Goal: Task Accomplishment & Management: Manage account settings

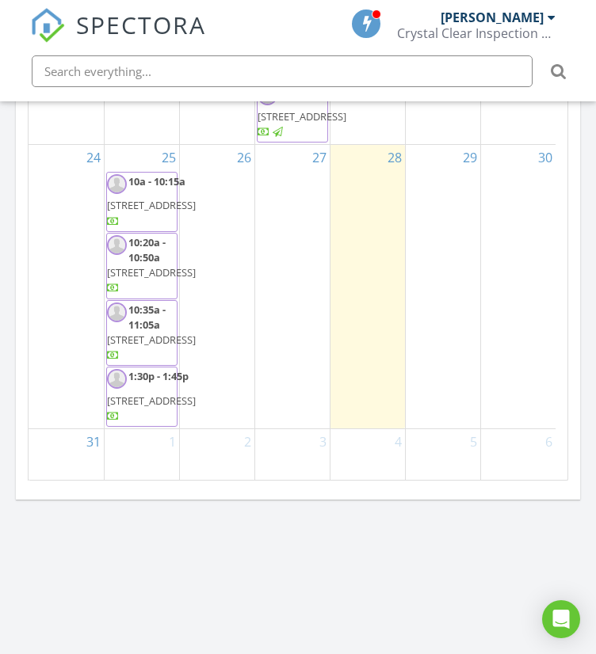
scroll to position [1012, 0]
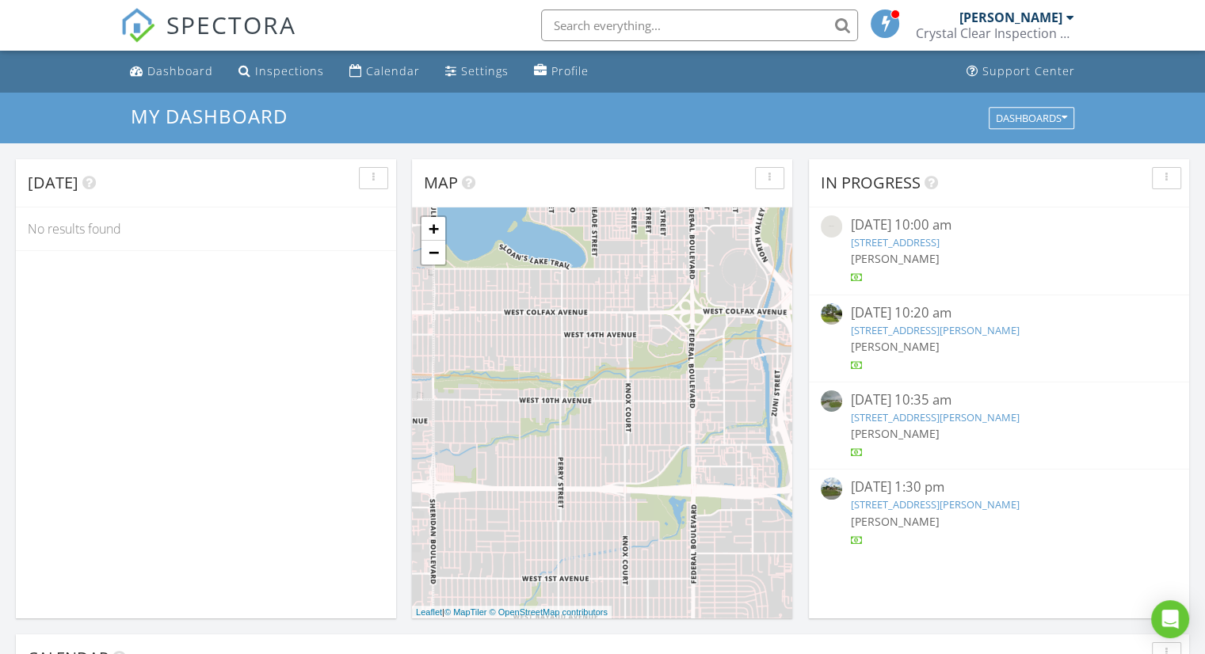
scroll to position [1467, 1230]
click at [215, 38] on span "SPECTORA" at bounding box center [231, 24] width 130 height 33
click at [1001, 113] on div "Dashboards" at bounding box center [1031, 118] width 71 height 11
click at [1024, 160] on span "My Dashboard" at bounding box center [1040, 153] width 88 height 17
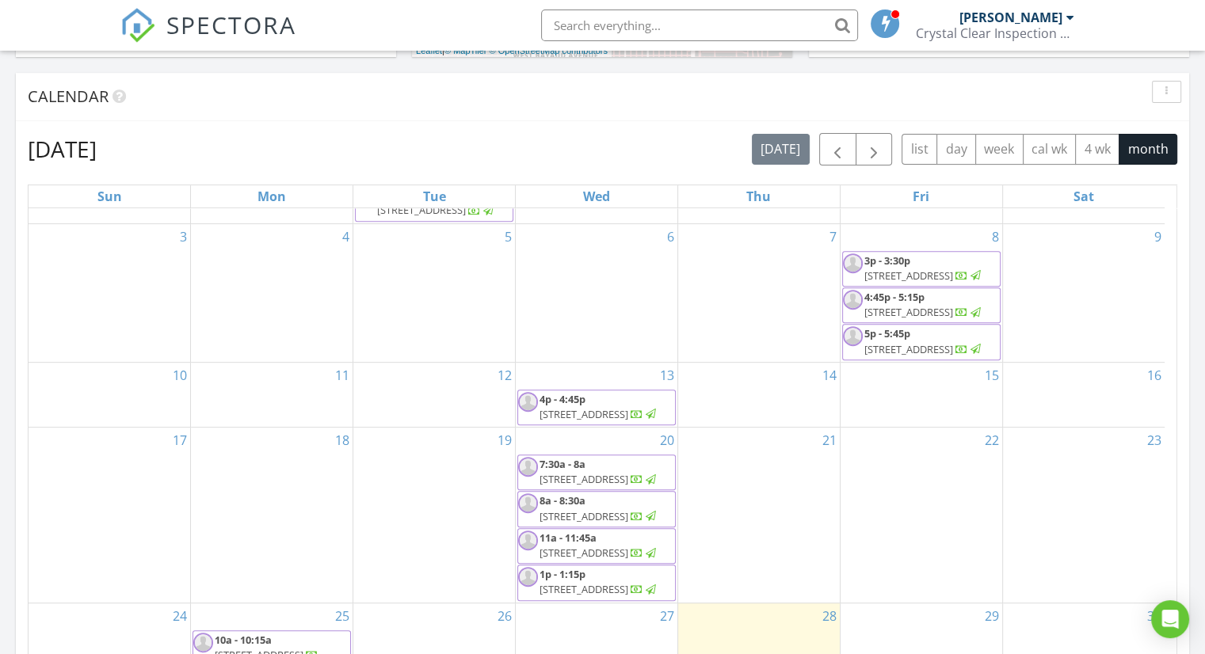
scroll to position [0, 0]
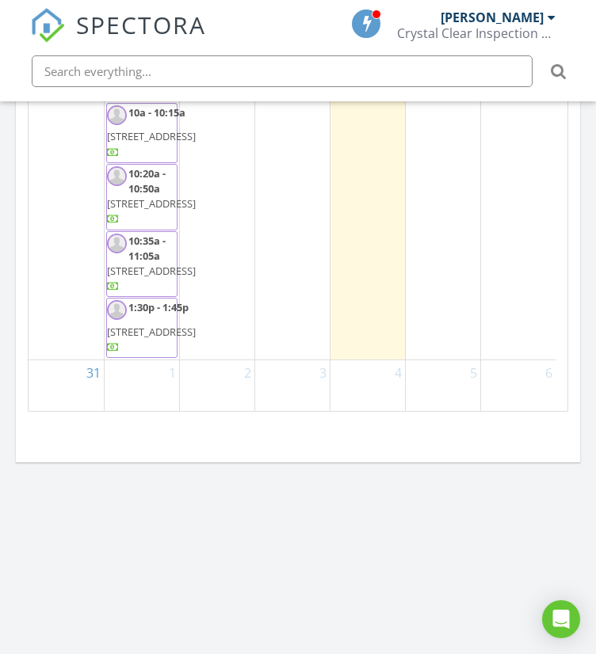
scroll to position [1967, 0]
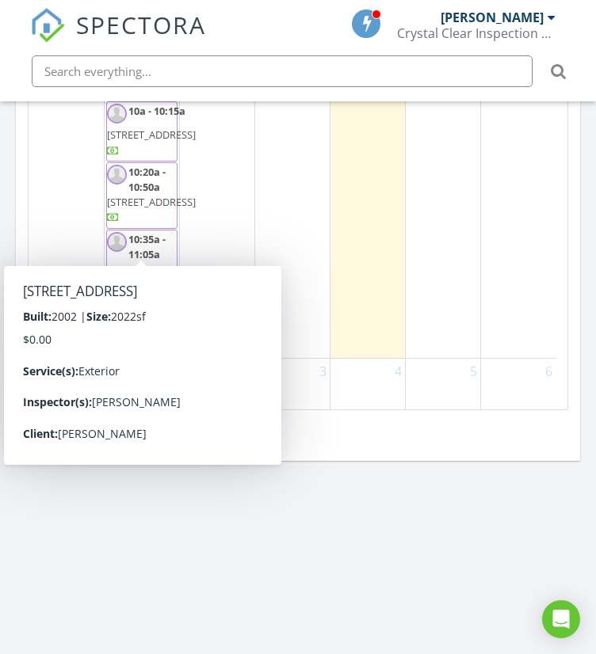
click at [139, 262] on span "[STREET_ADDRESS]" at bounding box center [151, 269] width 89 height 14
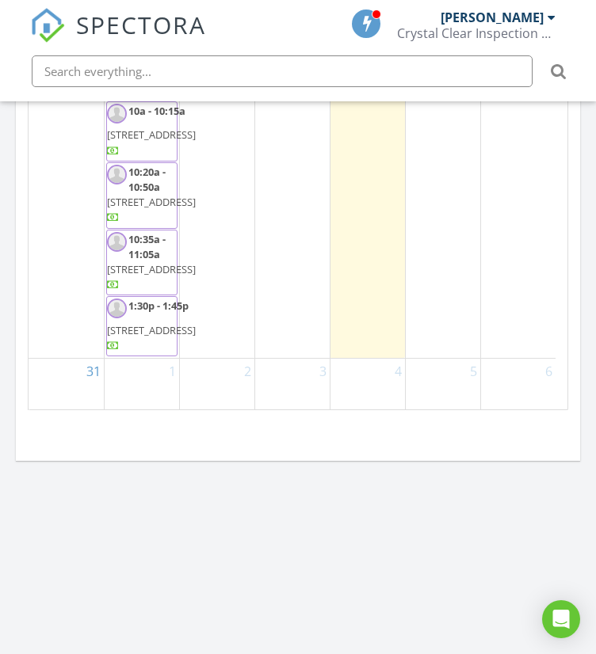
click at [139, 262] on span "6450 NW Colgate St, Port St. Lucie 34986" at bounding box center [151, 269] width 89 height 14
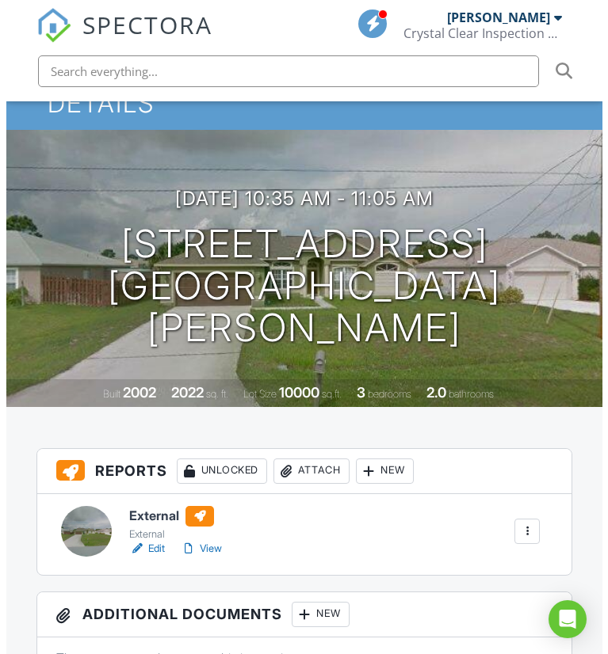
scroll to position [110, 0]
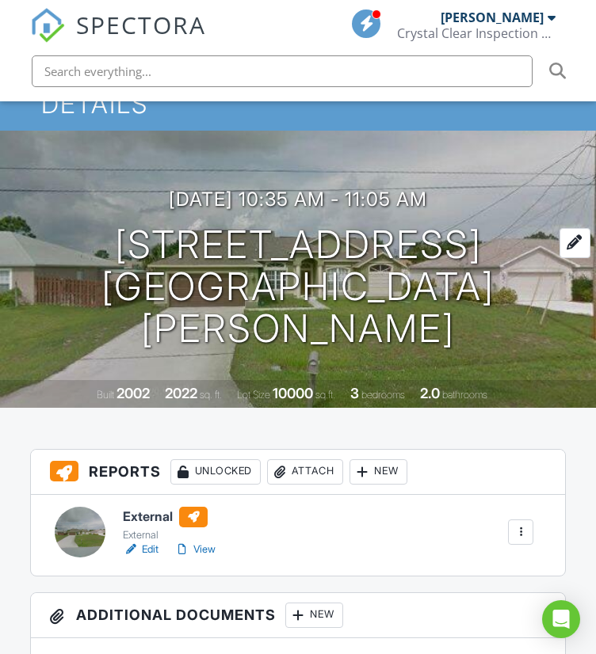
click at [279, 283] on h1 "6450 NW Colgate St Port St. Lucie, FL 34986" at bounding box center [297, 286] width 545 height 125
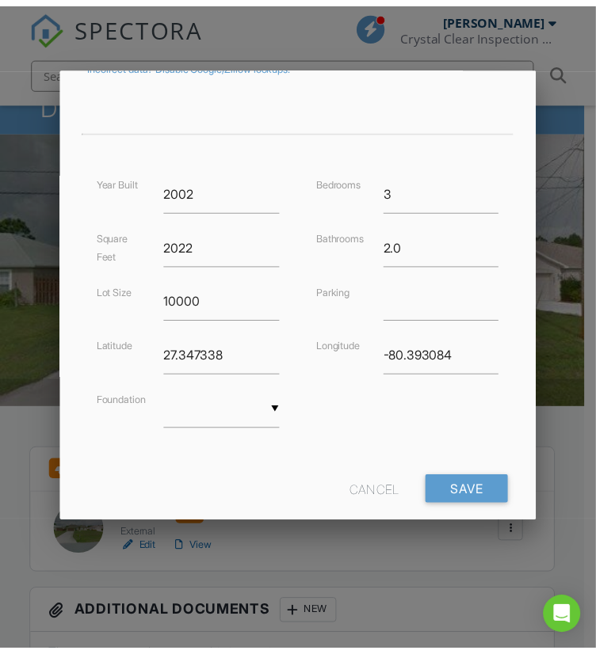
scroll to position [332, 0]
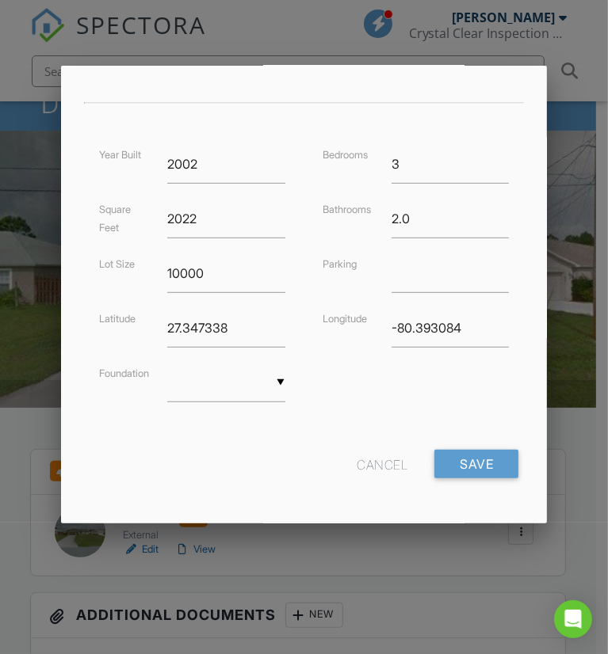
click at [595, 429] on div at bounding box center [304, 330] width 608 height 819
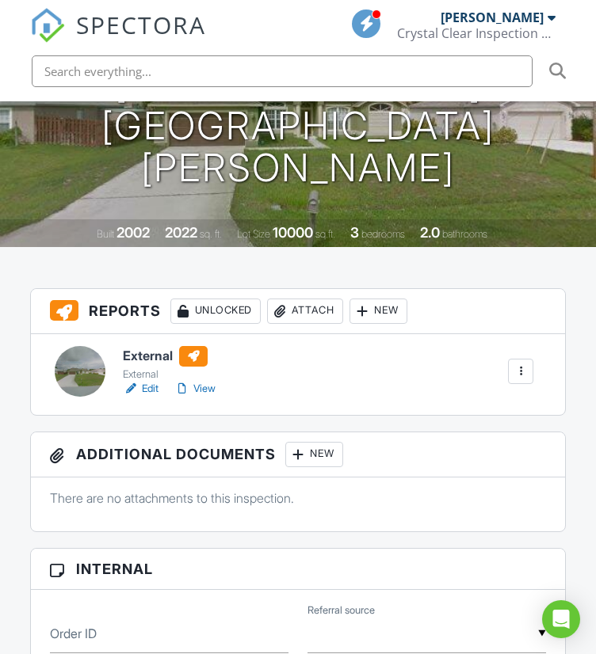
scroll to position [272, 0]
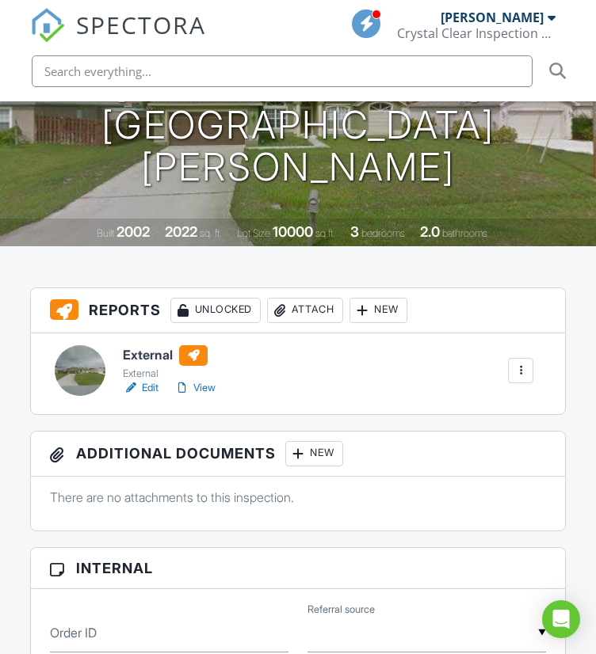
click at [148, 390] on link "Edit" at bounding box center [141, 388] width 36 height 16
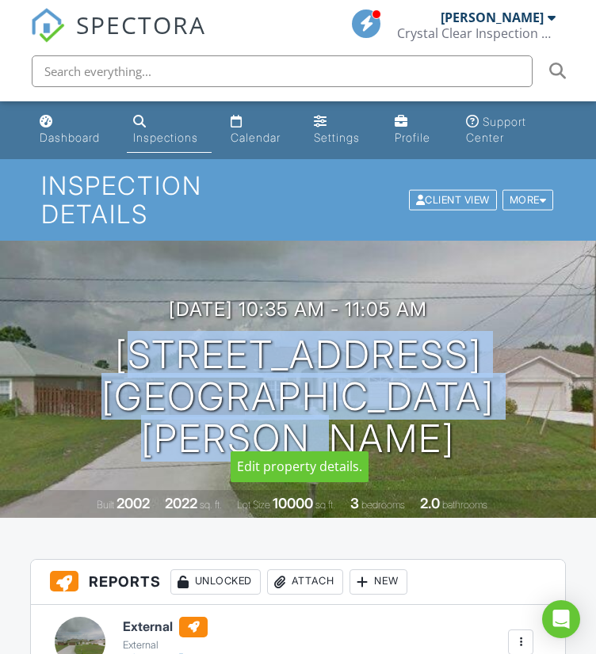
drag, startPoint x: 90, startPoint y: 374, endPoint x: 540, endPoint y: 432, distance: 454.6
click at [540, 432] on div "08/25/2025 10:35 am - 11:05 am 6450 NW Colgate St Port St. Lucie, FL 34986" at bounding box center [298, 380] width 596 height 162
copy h1 "6450 NW Colgate St Port St. Lucie, FL 34986"
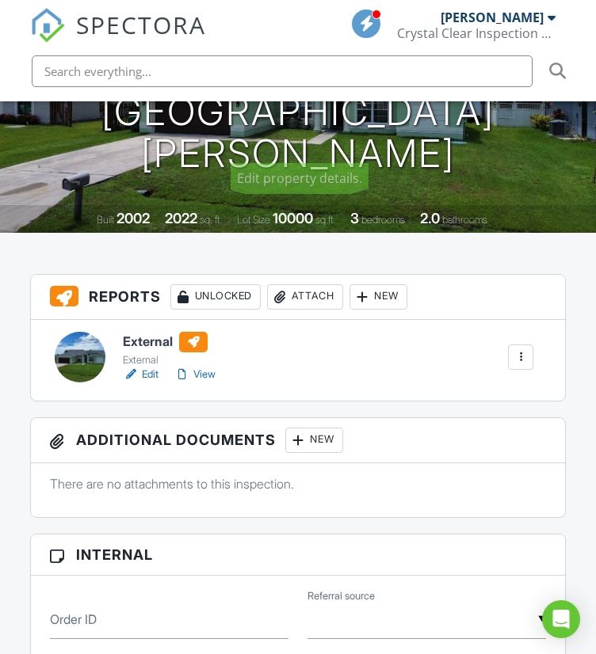
scroll to position [290, 0]
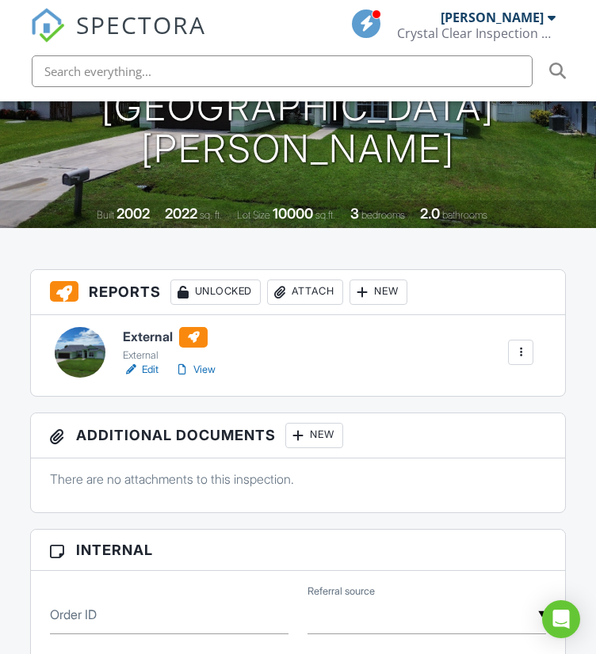
click at [146, 362] on link "Edit" at bounding box center [141, 370] width 36 height 16
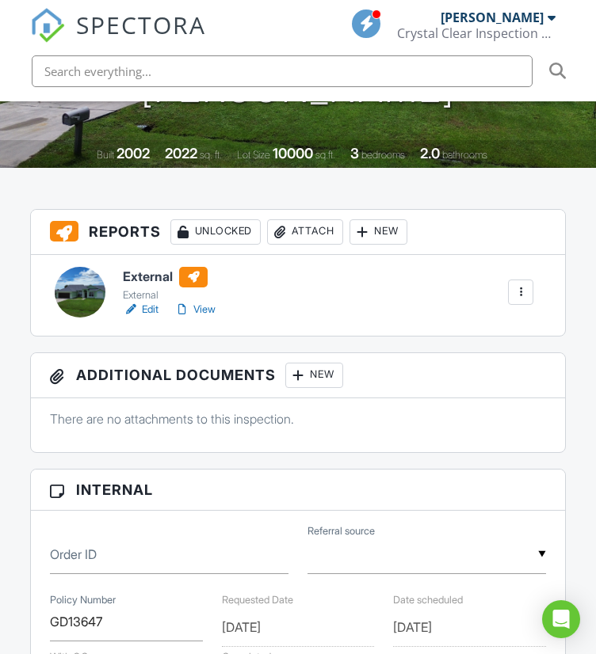
scroll to position [352, 0]
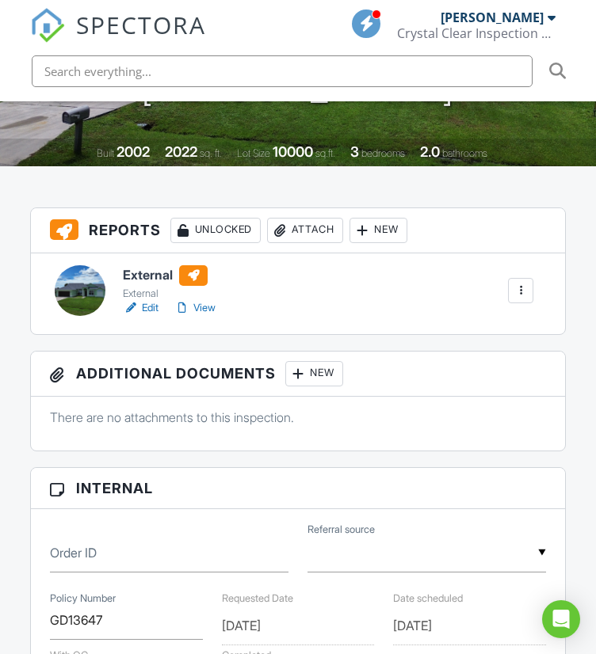
click at [204, 311] on link "View" at bounding box center [194, 308] width 41 height 16
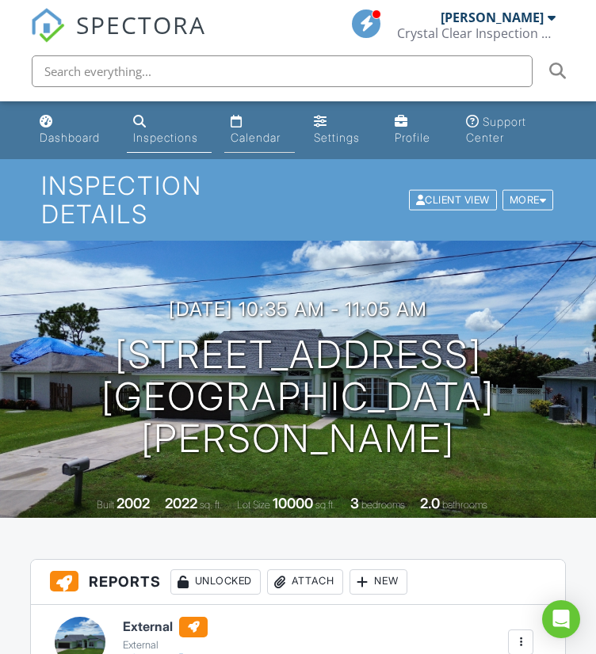
click at [250, 112] on link "Calendar" at bounding box center [259, 130] width 71 height 45
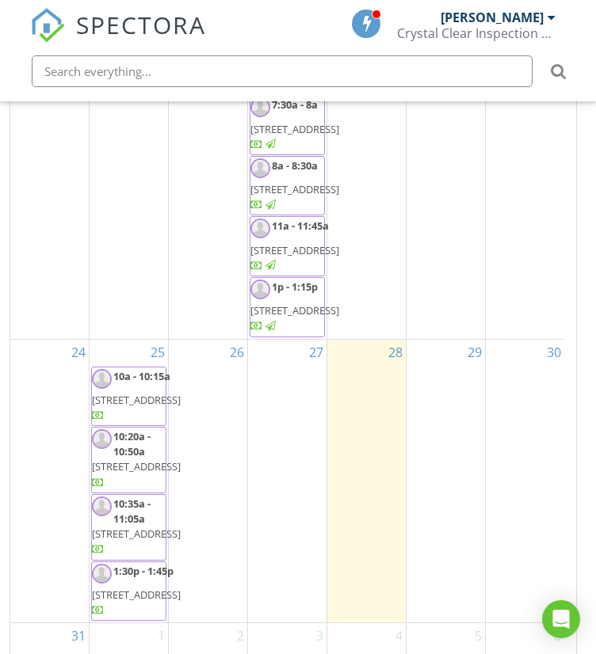
scroll to position [277, 0]
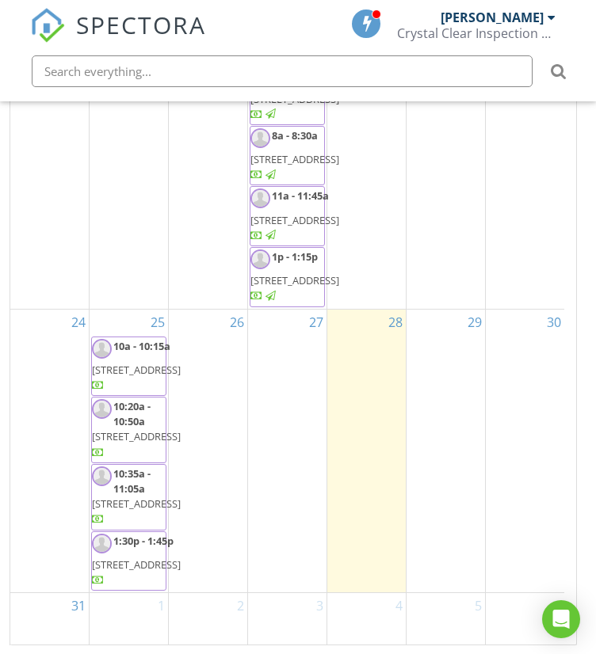
drag, startPoint x: 121, startPoint y: 368, endPoint x: 116, endPoint y: 338, distance: 31.4
click at [116, 399] on span "10:20a - 10:50a" at bounding box center [131, 413] width 37 height 29
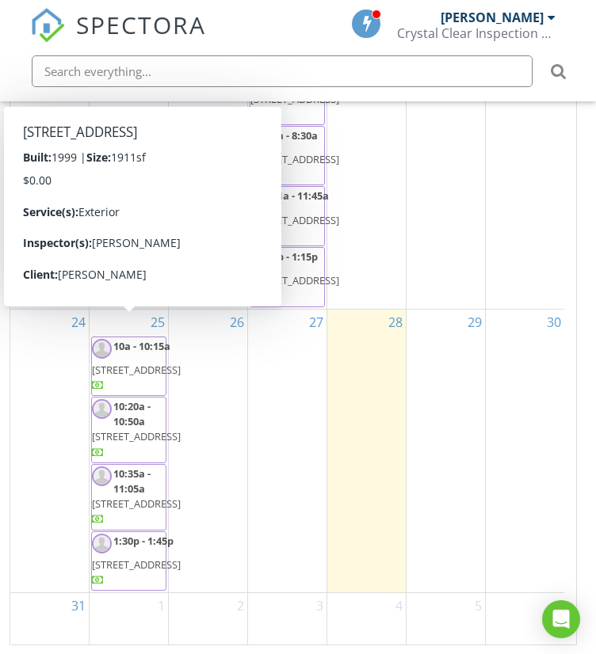
click at [116, 399] on span "10:20a - 10:50a" at bounding box center [131, 413] width 37 height 29
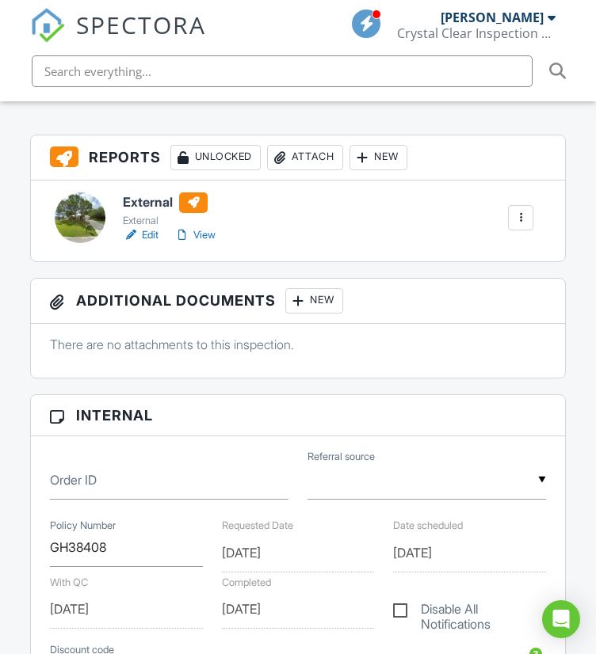
scroll to position [425, 0]
click at [185, 232] on div at bounding box center [182, 235] width 16 height 16
click at [147, 234] on link "Edit" at bounding box center [141, 235] width 36 height 16
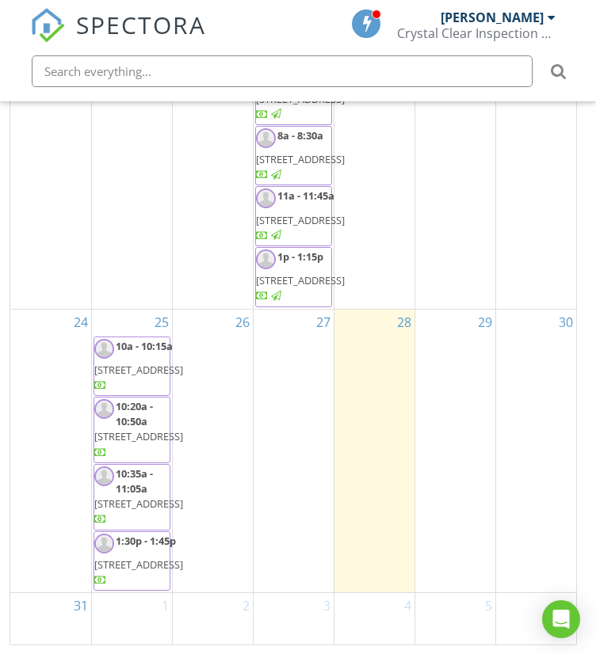
scroll to position [1044, 0]
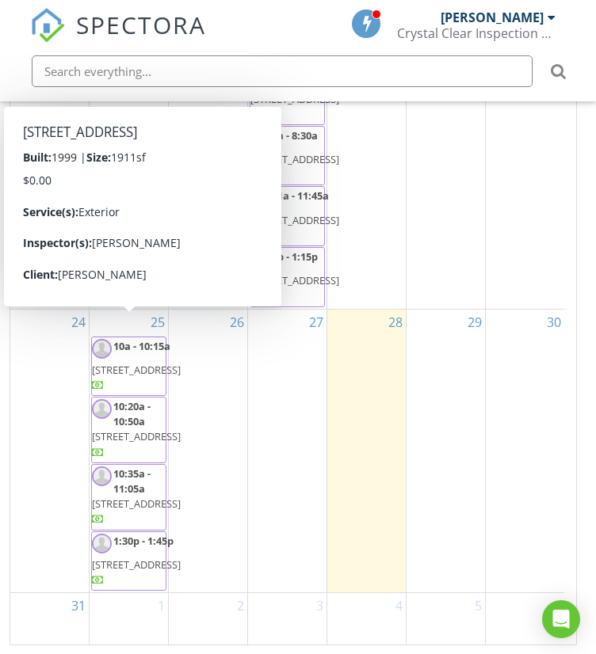
click at [142, 399] on span "10:20a - 10:50a 6422 NW Verdi Ct, Port St. Lucie 34986" at bounding box center [136, 430] width 89 height 62
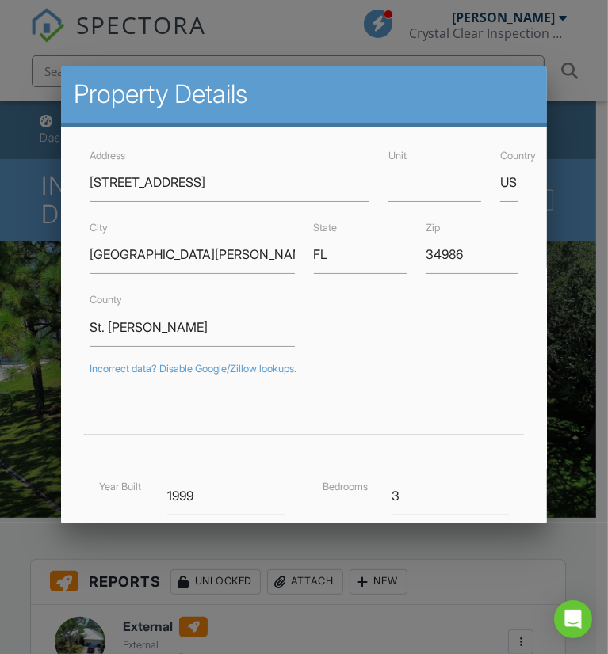
click at [17, 71] on div at bounding box center [304, 330] width 608 height 819
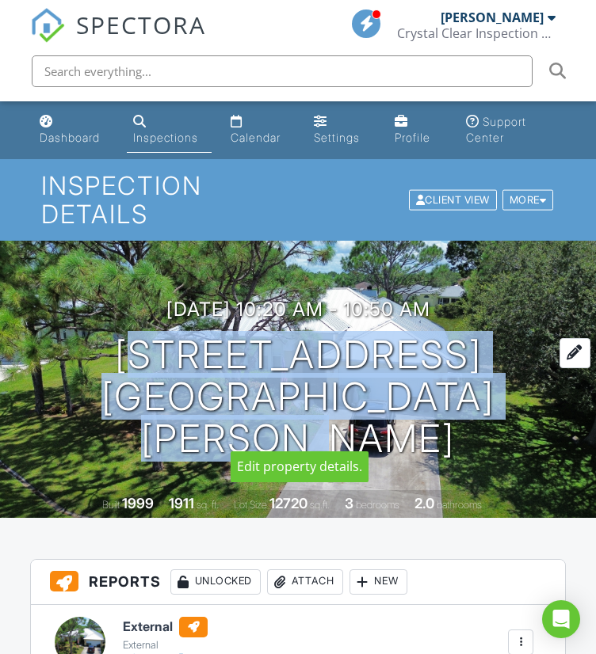
drag, startPoint x: 124, startPoint y: 381, endPoint x: 531, endPoint y: 426, distance: 409.7
click at [531, 426] on h1 "6422 NW Verdi Ct Port St. Lucie, FL 34986" at bounding box center [297, 396] width 545 height 125
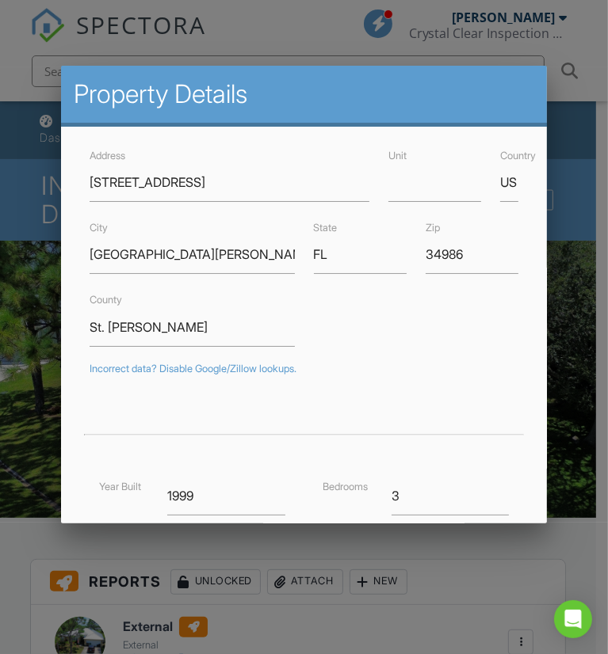
click at [555, 558] on div at bounding box center [304, 330] width 608 height 819
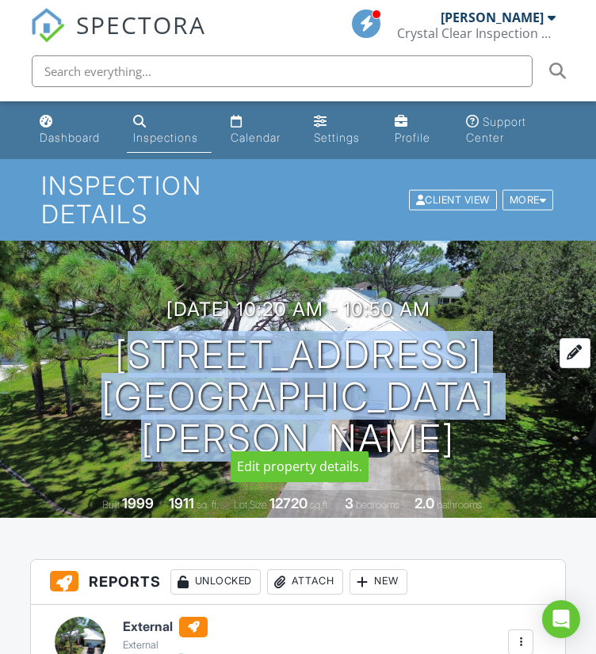
drag, startPoint x: 539, startPoint y: 426, endPoint x: 121, endPoint y: 372, distance: 421.0
click at [121, 372] on h1 "6422 NW Verdi Ct Port St. Lucie, FL 34986" at bounding box center [297, 396] width 545 height 125
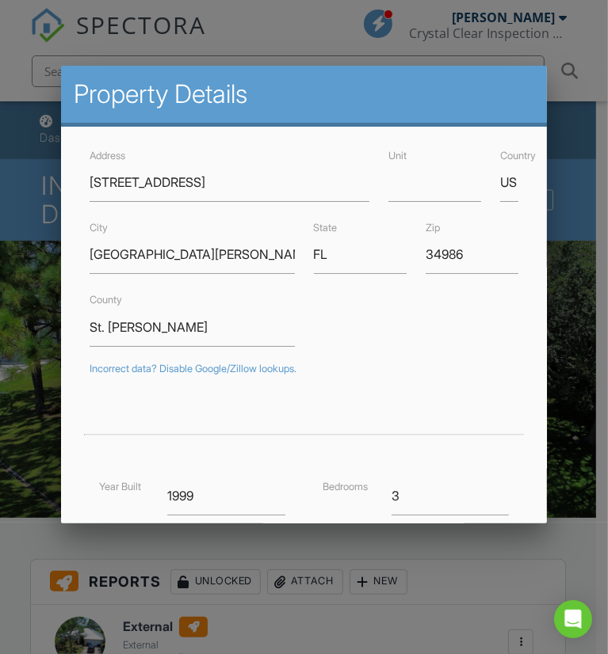
click at [586, 567] on div at bounding box center [304, 330] width 608 height 819
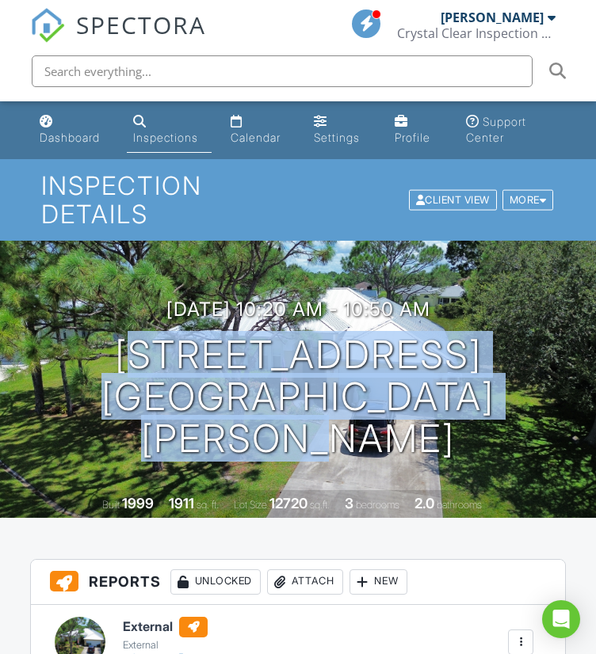
drag, startPoint x: 111, startPoint y: 368, endPoint x: 607, endPoint y: 483, distance: 509.3
copy h1 "6422 NW Verdi Ct Port St. Lucie, FL 34986"
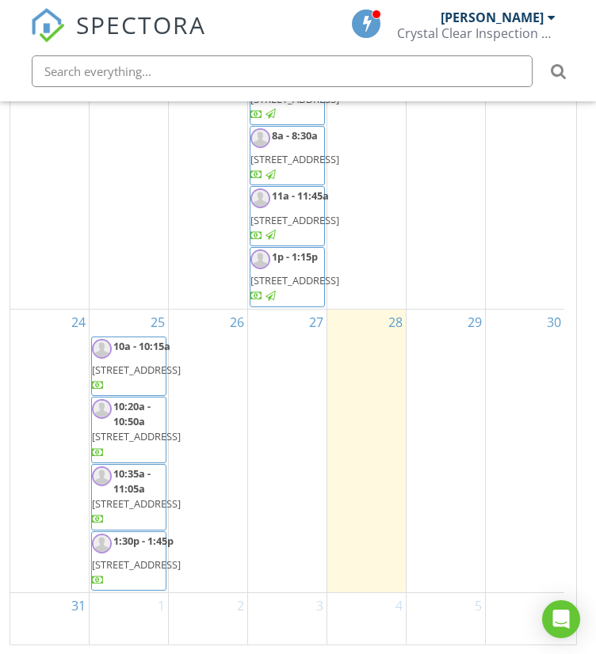
scroll to position [1036, 0]
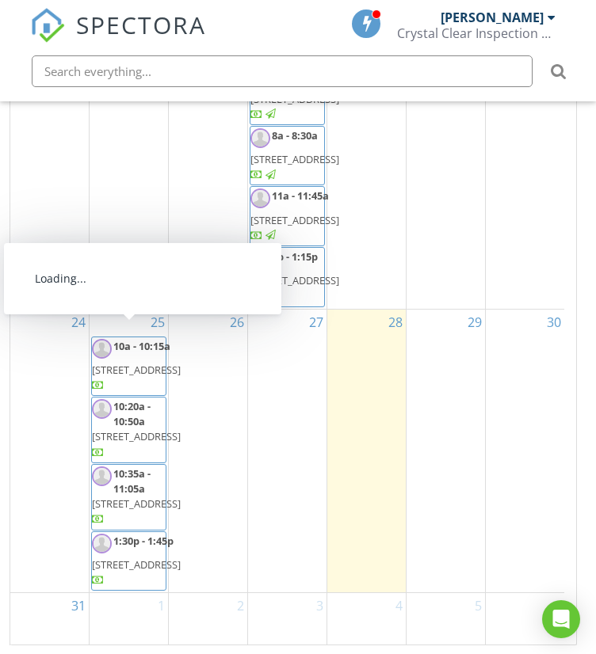
click at [125, 534] on span "1:30p - 1:45p" at bounding box center [143, 541] width 60 height 14
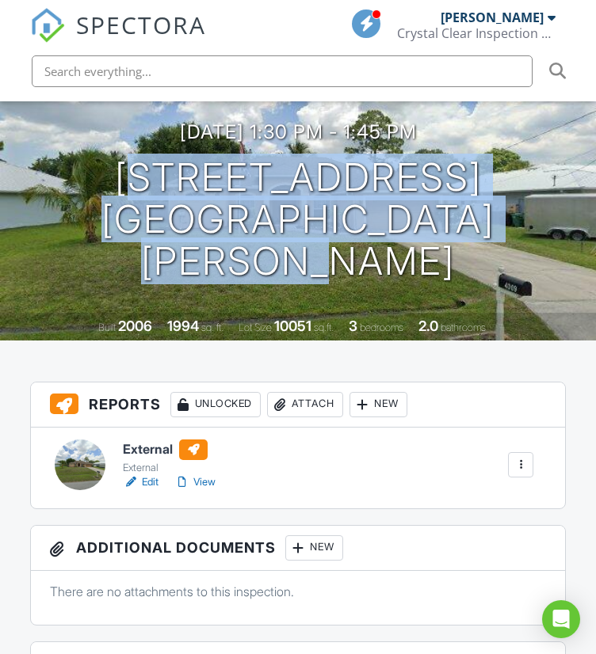
drag, startPoint x: 54, startPoint y: 196, endPoint x: 607, endPoint y: 273, distance: 558.4
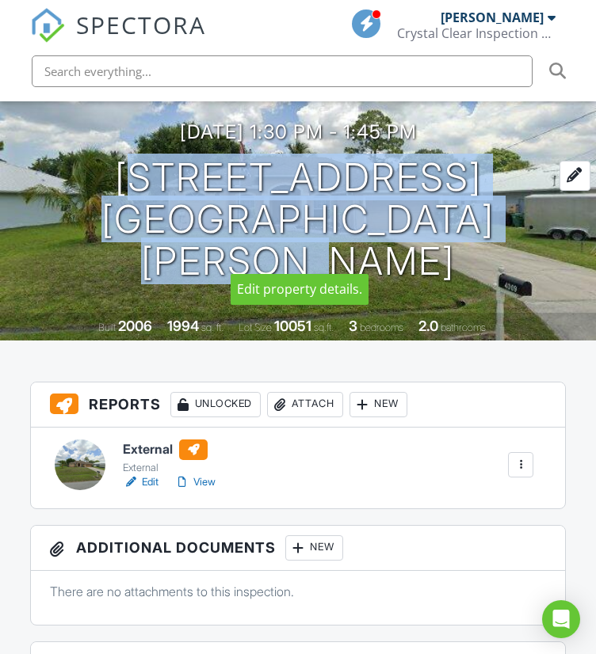
copy h1 "4009 SW Mackemer Rd Port St. Lucie, FL 34953"
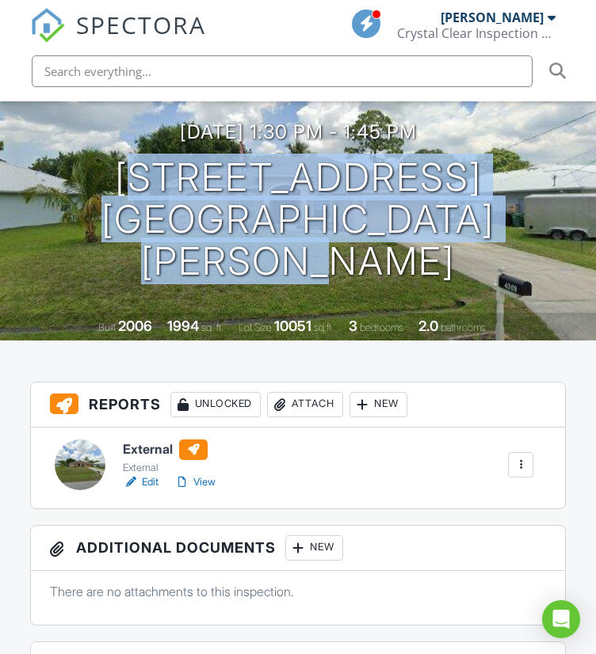
click at [149, 482] on link "Edit" at bounding box center [141, 483] width 36 height 16
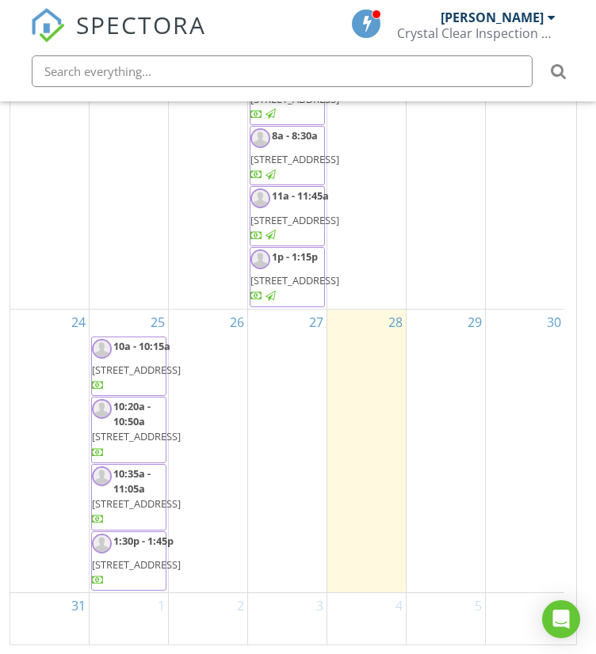
scroll to position [1044, 0]
click at [105, 363] on span "[STREET_ADDRESS]" at bounding box center [136, 370] width 89 height 14
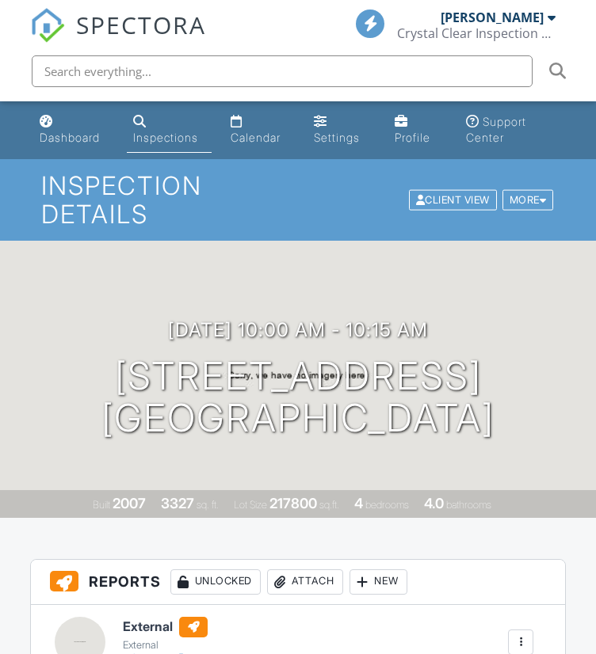
drag, startPoint x: 0, startPoint y: 0, endPoint x: 18, endPoint y: 78, distance: 80.5
click at [18, 78] on li at bounding box center [298, 71] width 564 height 51
drag, startPoint x: 119, startPoint y: 364, endPoint x: 488, endPoint y: 444, distance: 377.7
click at [488, 444] on div "08/25/2025 10:00 am - 10:15 am 4470 SW 72nd Ave Palm City, FL 34990 Built 2007 …" at bounding box center [298, 379] width 596 height 277
copy h1 "4470 SW 72nd Ave Palm City, FL 34990"
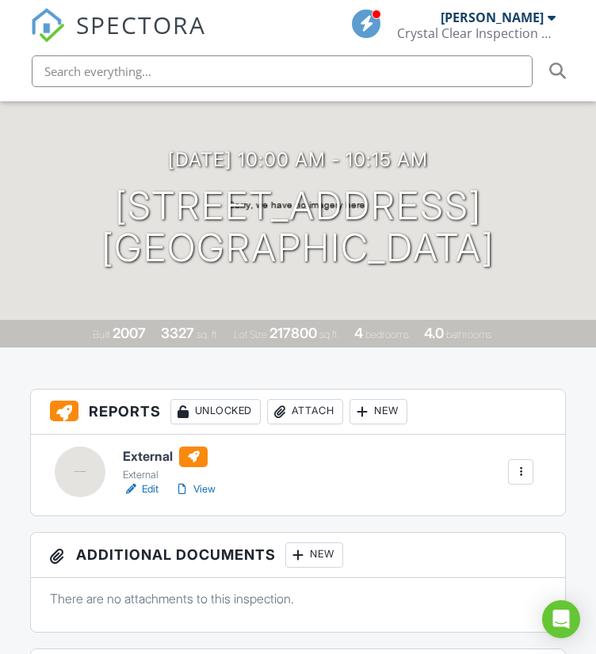
scroll to position [171, 0]
click at [146, 483] on link "Edit" at bounding box center [141, 489] width 36 height 16
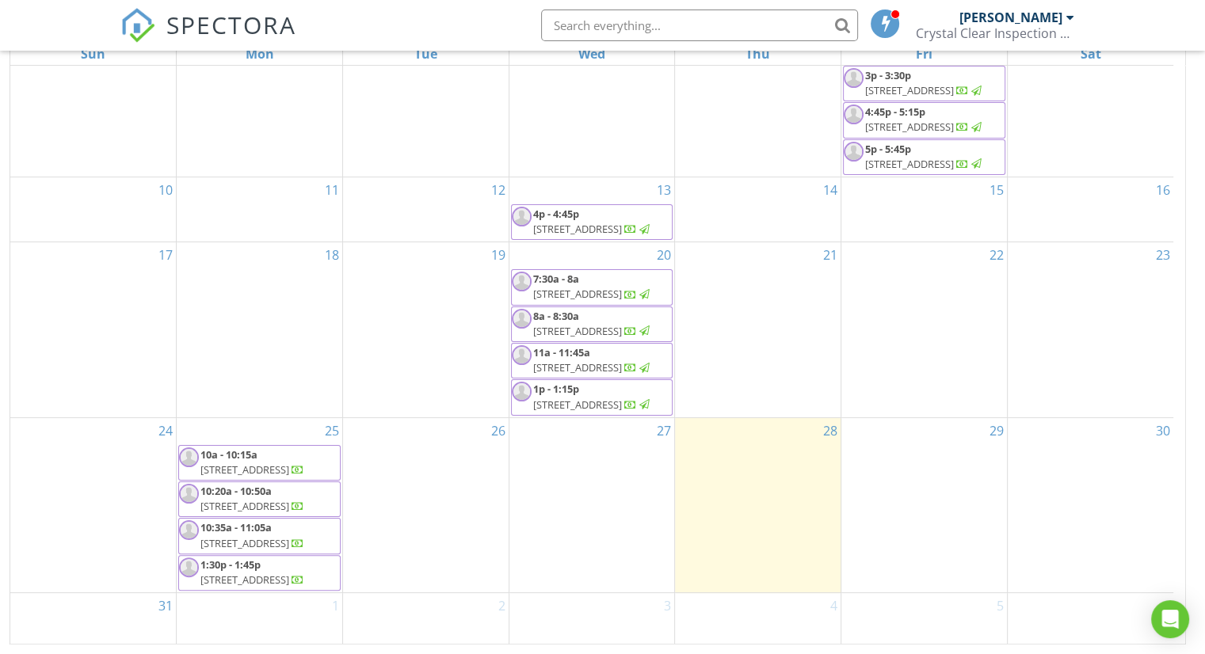
scroll to position [210, 0]
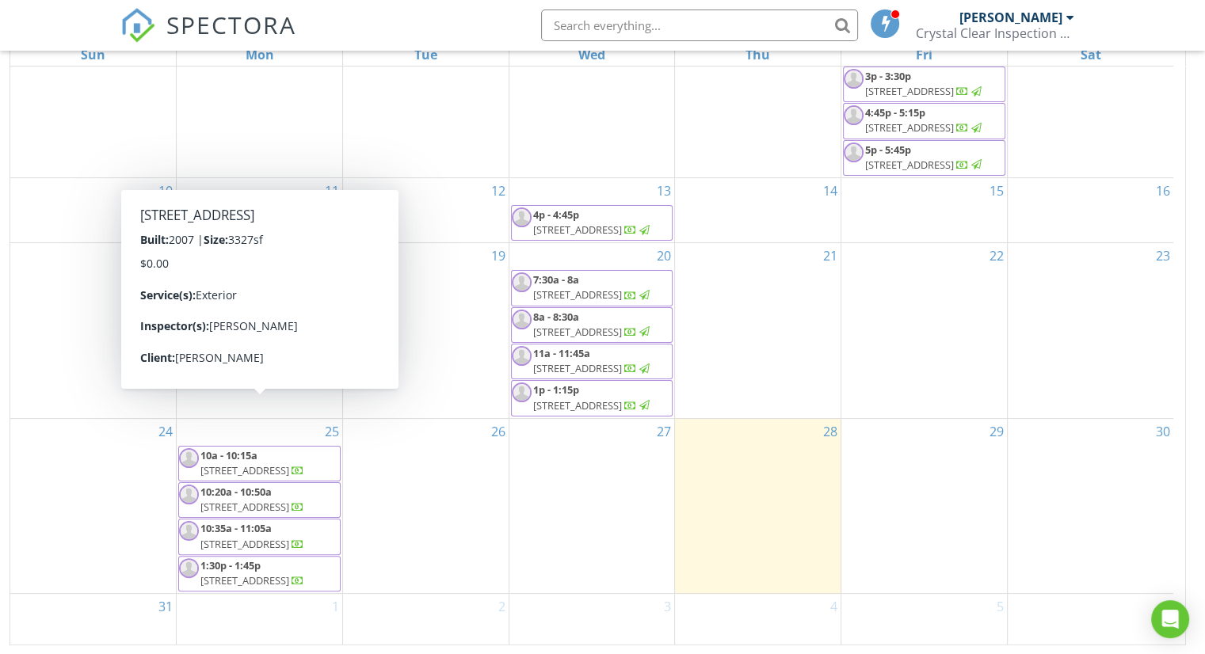
click at [289, 464] on span "4470 SW 72nd Ave, Palm City 34990" at bounding box center [244, 471] width 89 height 14
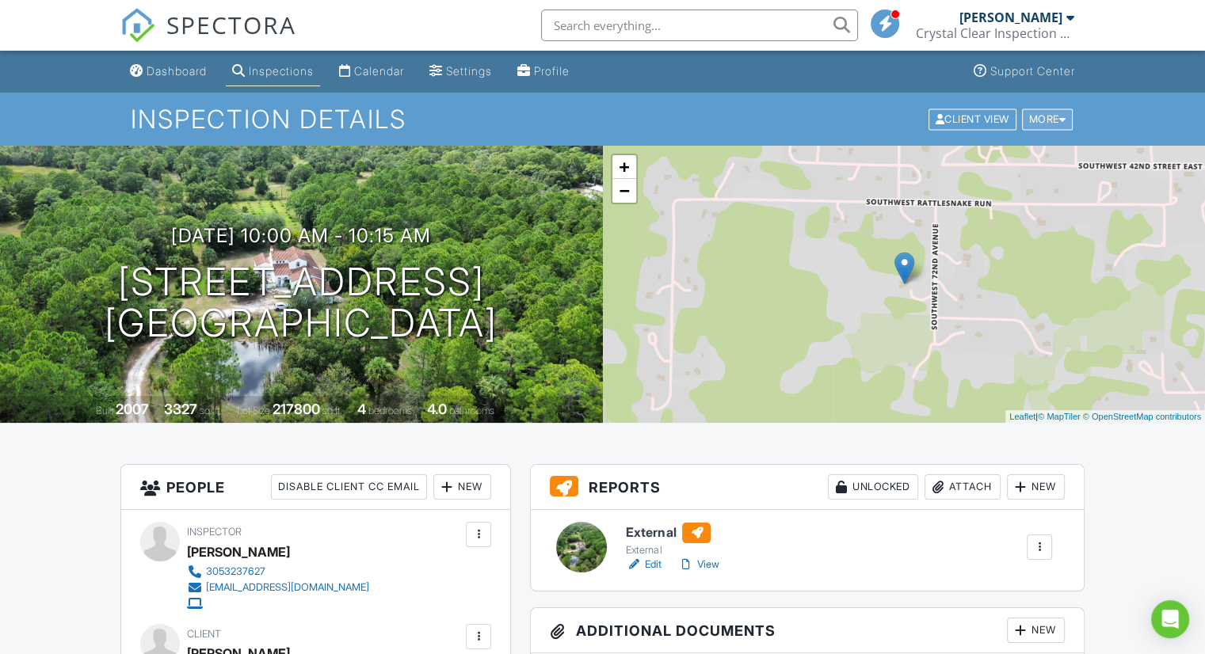
click at [1063, 118] on div at bounding box center [1062, 119] width 7 height 10
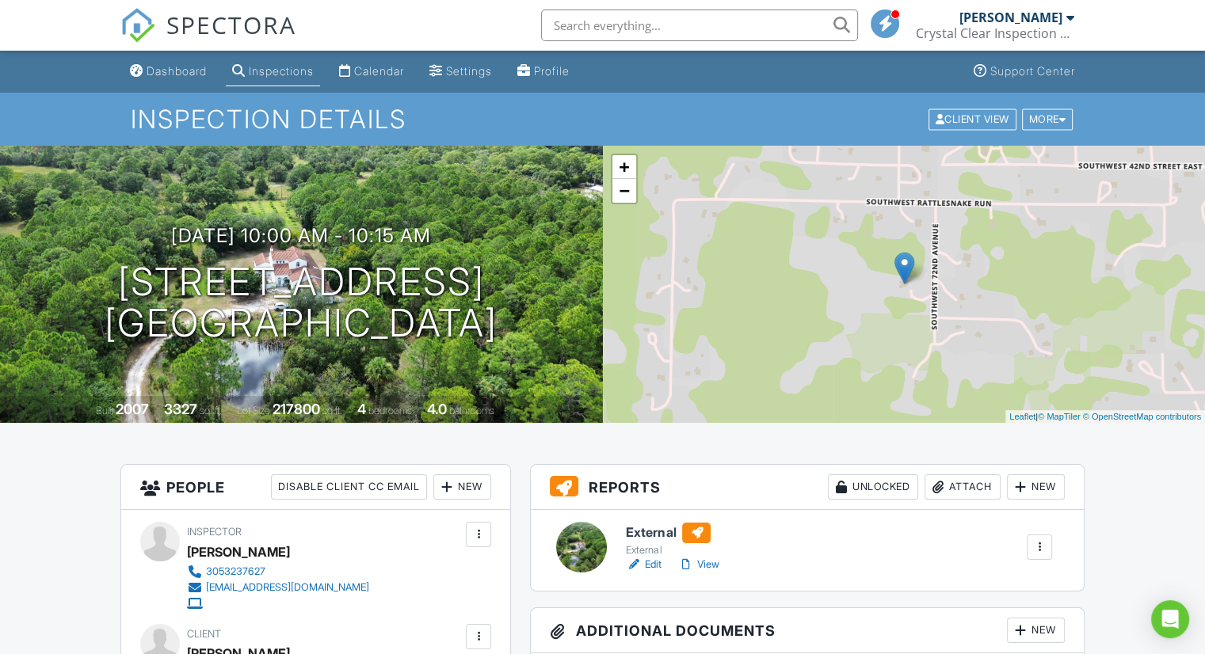
click at [703, 530] on div at bounding box center [696, 533] width 29 height 21
click at [139, 81] on link "Dashboard" at bounding box center [169, 71] width 90 height 29
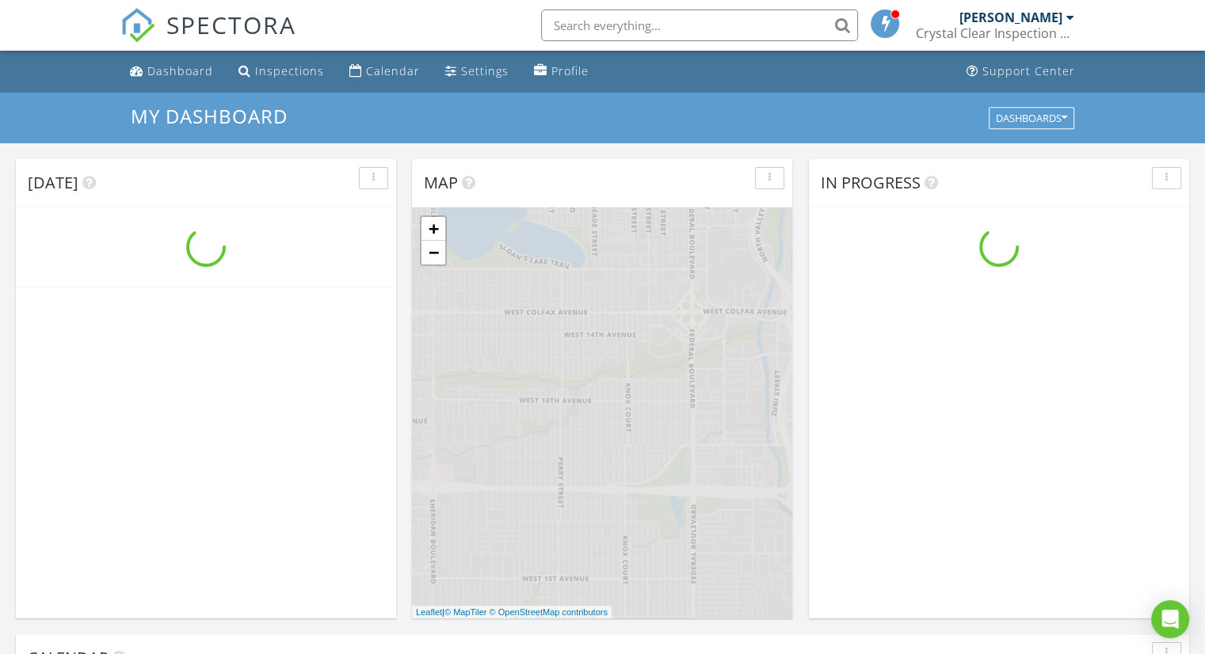
scroll to position [1467, 1230]
